Goal: Find specific page/section

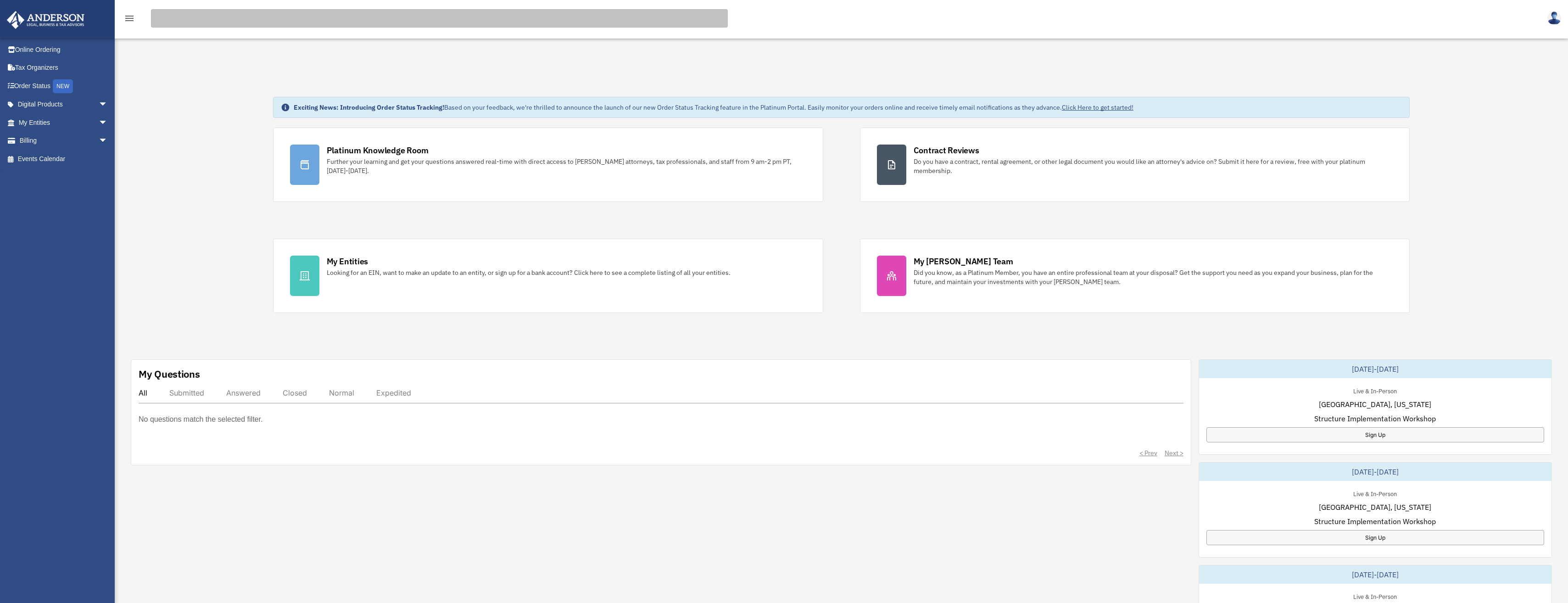
click at [233, 18] on input "search" at bounding box center [439, 18] width 577 height 18
type input "**********"
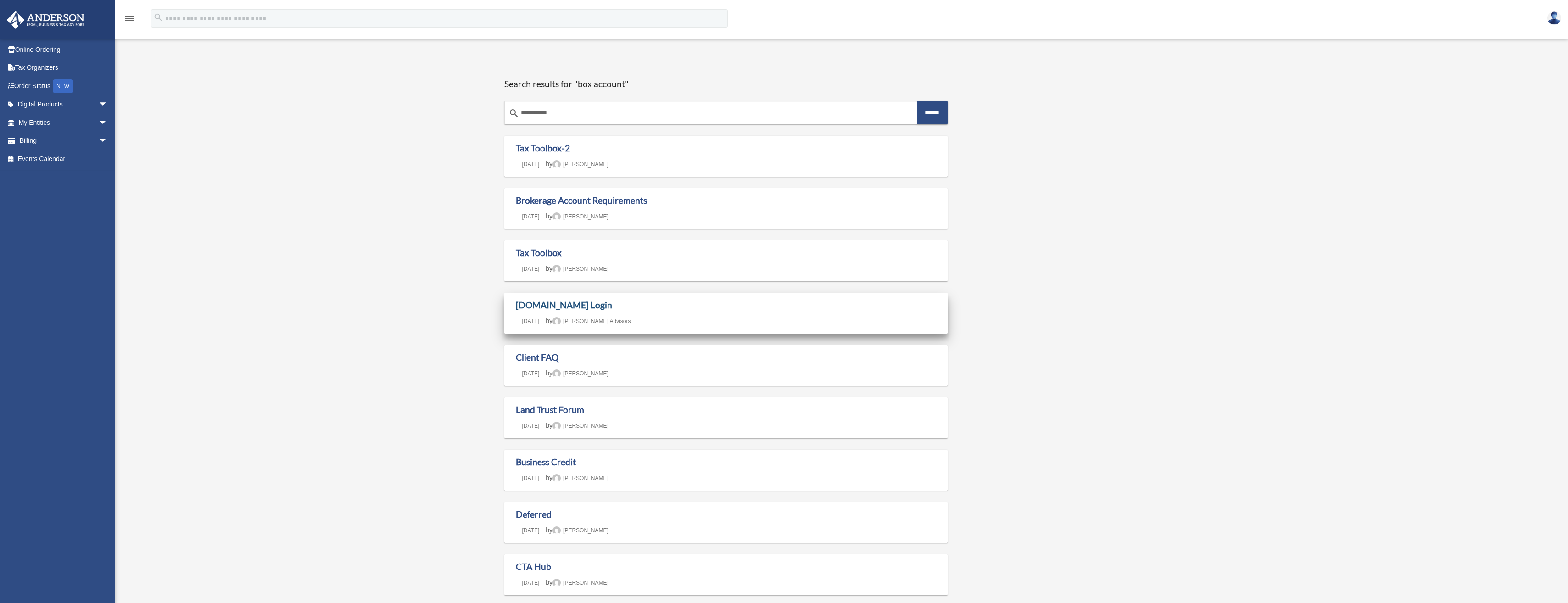
click at [562, 305] on link "Box.com Login" at bounding box center [564, 305] width 97 height 11
